Goal: Task Accomplishment & Management: Manage account settings

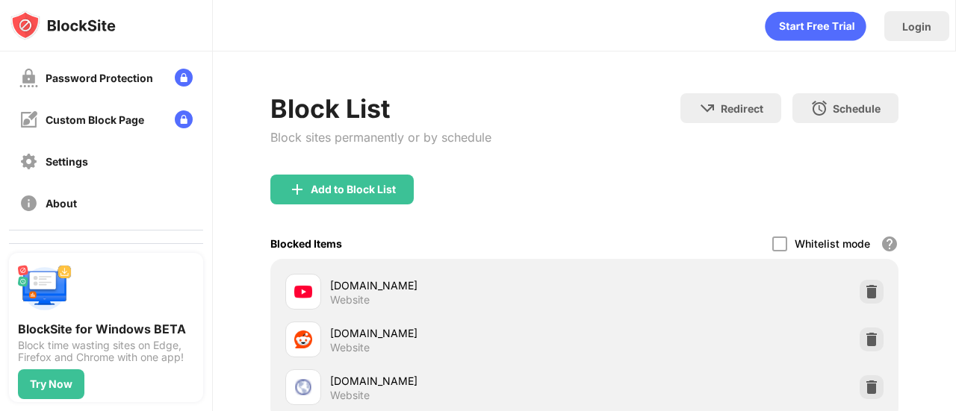
scroll to position [244, 0]
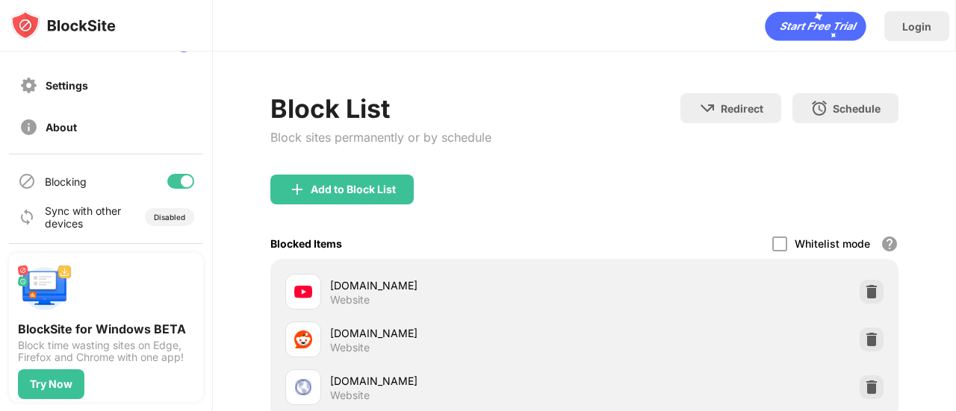
click at [170, 172] on div "Blocking" at bounding box center [106, 182] width 194 height 36
click at [181, 178] on div at bounding box center [187, 181] width 12 height 12
click at [181, 181] on div at bounding box center [180, 181] width 27 height 15
click at [181, 184] on div at bounding box center [187, 181] width 12 height 12
click at [176, 184] on div at bounding box center [180, 181] width 27 height 15
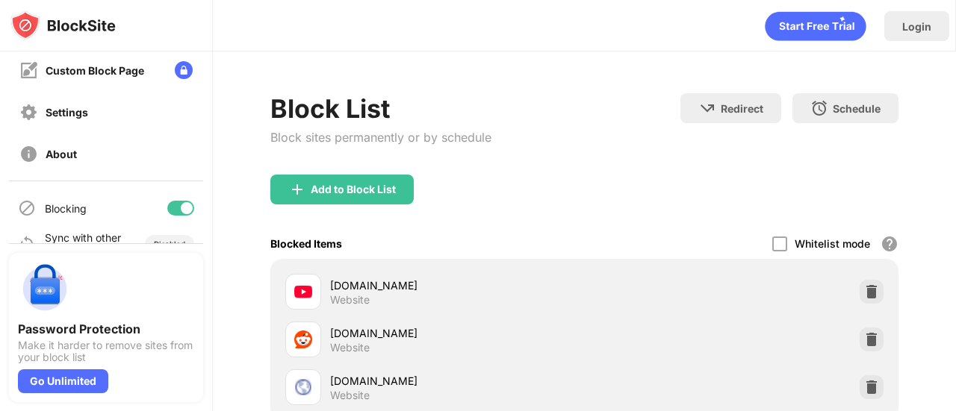
scroll to position [244, 0]
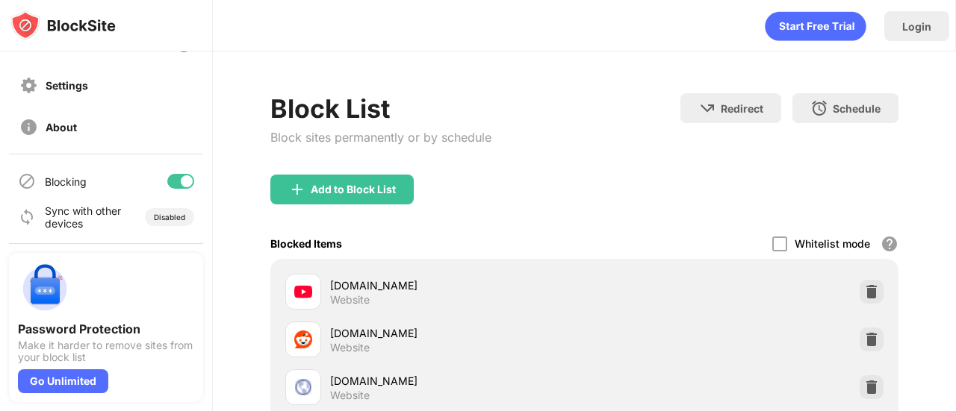
click at [181, 185] on div at bounding box center [187, 181] width 12 height 12
click at [169, 177] on div at bounding box center [175, 181] width 12 height 12
